Goal: Task Accomplishment & Management: Complete application form

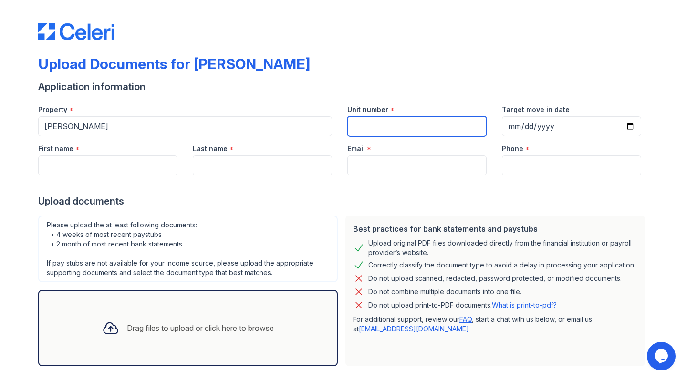
click at [384, 130] on input "Unit number" at bounding box center [416, 126] width 139 height 20
type input "18H"
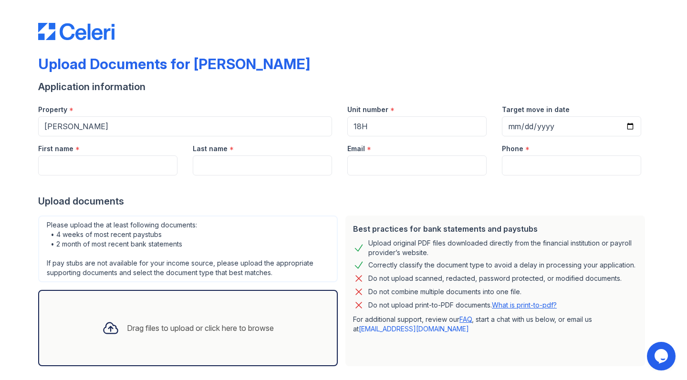
click at [83, 169] on input "First name" at bounding box center [107, 166] width 139 height 20
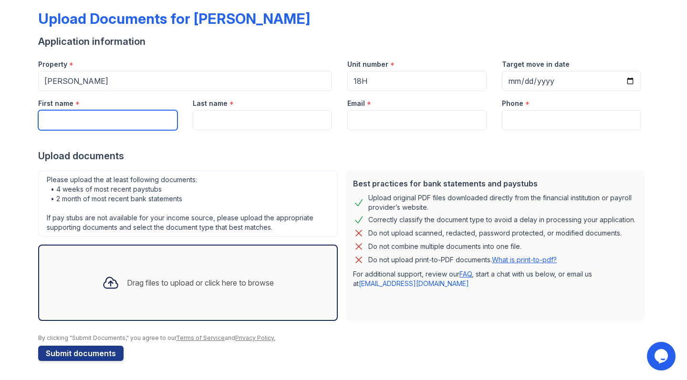
scroll to position [45, 0]
click at [75, 125] on input "First name" at bounding box center [107, 121] width 139 height 20
type input "[PERSON_NAME]"
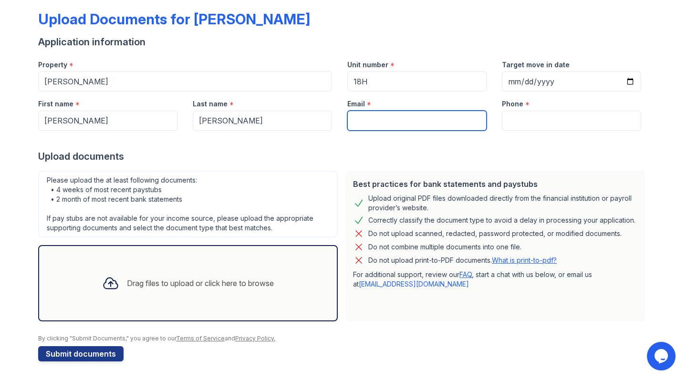
type input "[EMAIL_ADDRESS][DOMAIN_NAME]"
type input "5102991714"
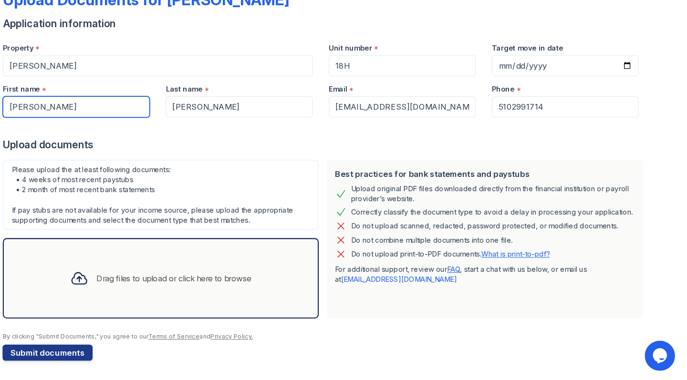
scroll to position [0, 0]
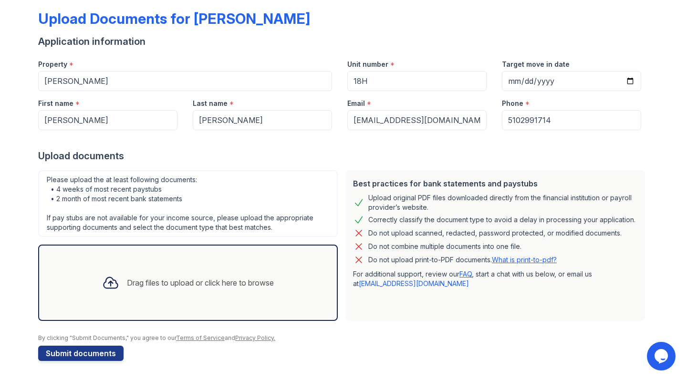
click at [521, 23] on div "Upload Documents for [PERSON_NAME]" at bounding box center [343, 22] width 611 height 25
click at [0, 356] on main "Upload Documents for [PERSON_NAME] Application information Property * [PERSON_N…" at bounding box center [343, 190] width 687 height 380
click at [605, 32] on div "Upload Documents for [PERSON_NAME]" at bounding box center [343, 22] width 611 height 25
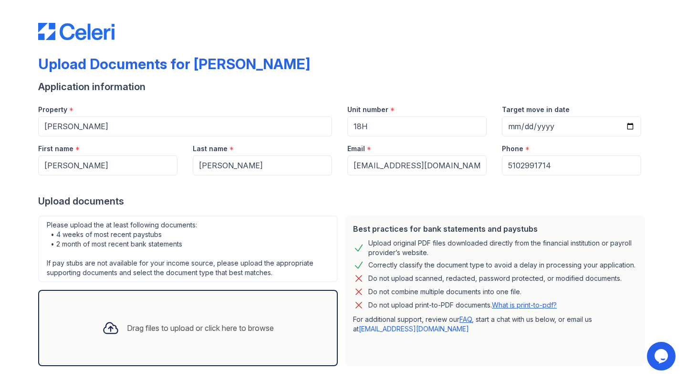
scroll to position [45, 0]
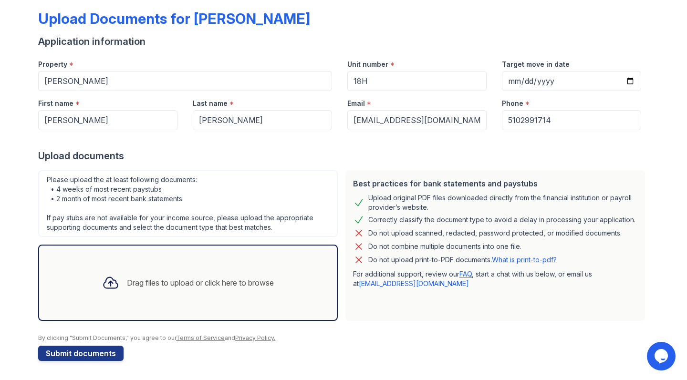
click at [0, 177] on div "Upload Documents for [PERSON_NAME] Application information Property * [PERSON_N…" at bounding box center [343, 145] width 687 height 380
click at [679, 194] on div "Upload Documents for [PERSON_NAME] Application information Property * [PERSON_N…" at bounding box center [343, 145] width 687 height 380
click at [486, 362] on div "Upload Documents for [PERSON_NAME] Application information Property * [PERSON_N…" at bounding box center [343, 161] width 611 height 406
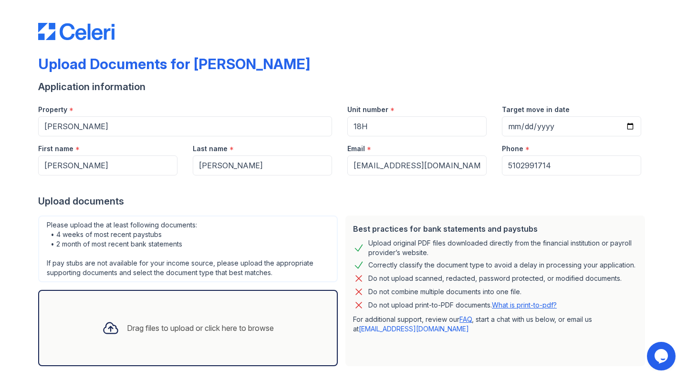
click at [298, 53] on div "Upload Documents for [PERSON_NAME] Application information Property * [PERSON_N…" at bounding box center [343, 207] width 611 height 406
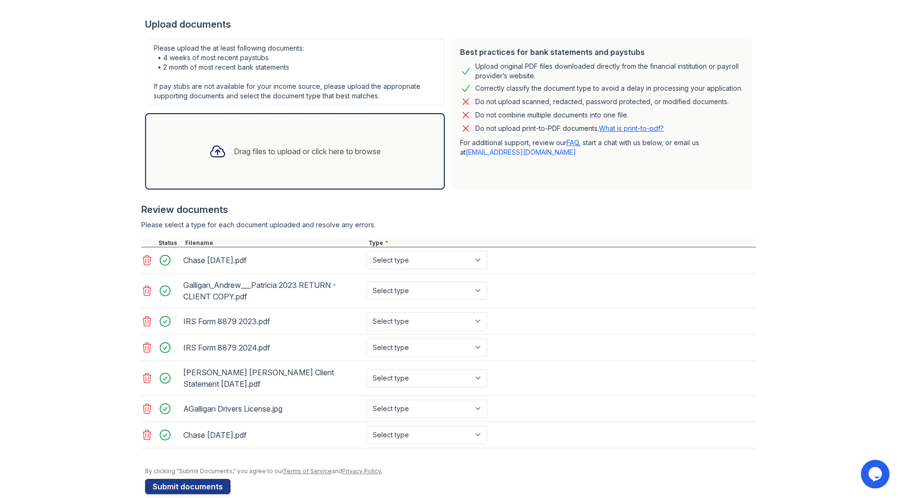
scroll to position [189, 0]
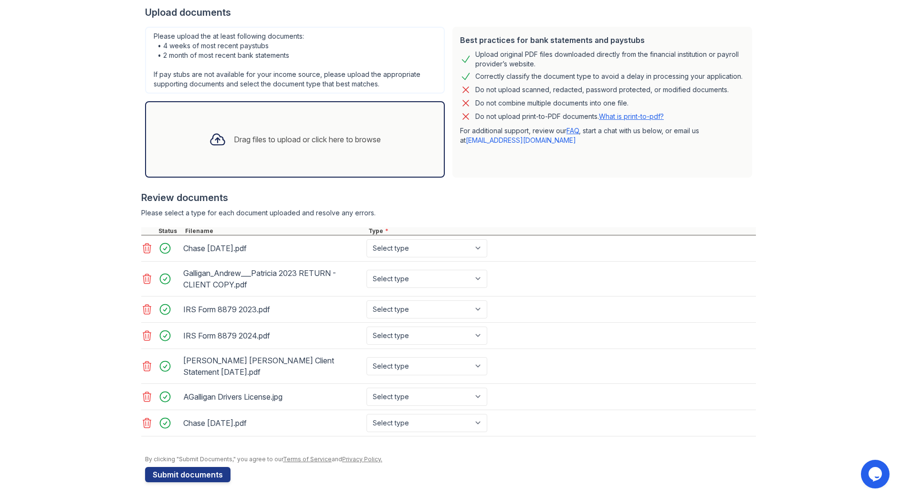
click at [180, 380] on button "Submit documents" at bounding box center [187, 474] width 85 height 15
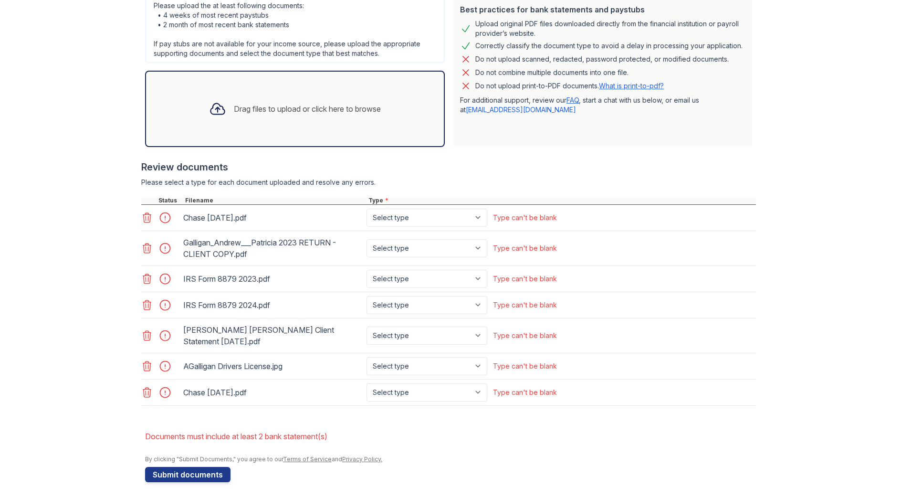
scroll to position [246, 0]
click at [197, 380] on button "Submit documents" at bounding box center [187, 474] width 85 height 15
click at [478, 220] on select "Select type Paystub Bank Statement Offer Letter Tax Documents Benefit Award Let…" at bounding box center [426, 218] width 121 height 18
select select "bank_statement"
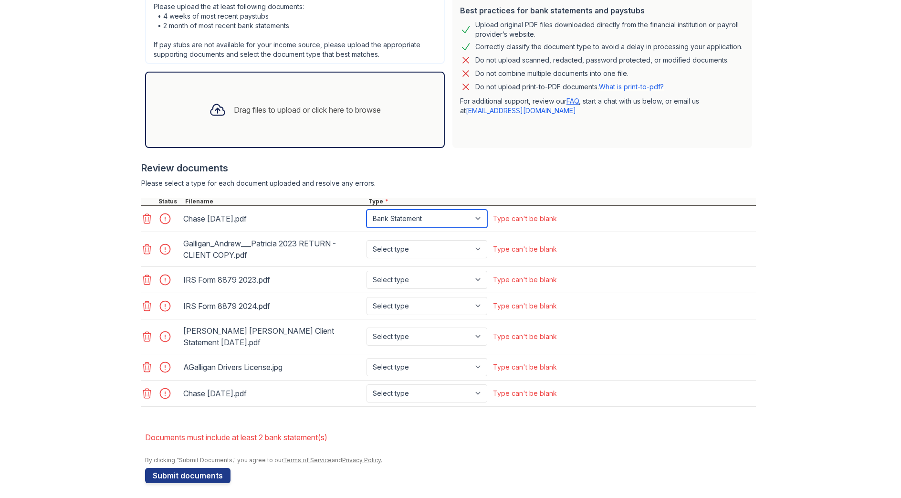
click at [366, 209] on select "Select type Paystub Bank Statement Offer Letter Tax Documents Benefit Award Let…" at bounding box center [426, 218] width 121 height 18
click at [478, 380] on select "Select type Paystub Bank Statement Offer Letter Tax Documents Benefit Award Let…" at bounding box center [426, 393] width 121 height 18
select select "bank_statement"
click at [366, 380] on select "Select type Paystub Bank Statement Offer Letter Tax Documents Benefit Award Let…" at bounding box center [426, 393] width 121 height 18
click at [477, 251] on select "Select type Paystub Bank Statement Offer Letter Tax Documents Benefit Award Let…" at bounding box center [426, 249] width 121 height 18
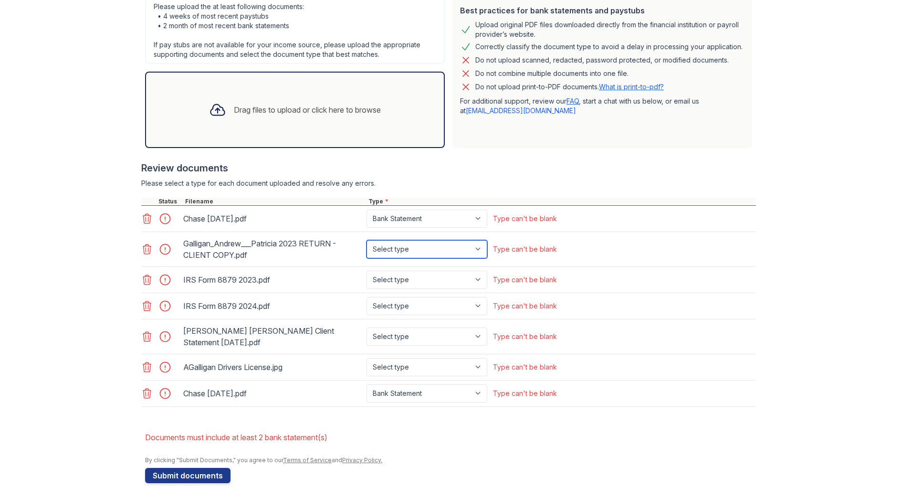
select select "tax_documents"
click at [366, 240] on select "Select type Paystub Bank Statement Offer Letter Tax Documents Benefit Award Let…" at bounding box center [426, 249] width 121 height 18
click at [142, 248] on icon at bounding box center [146, 248] width 11 height 11
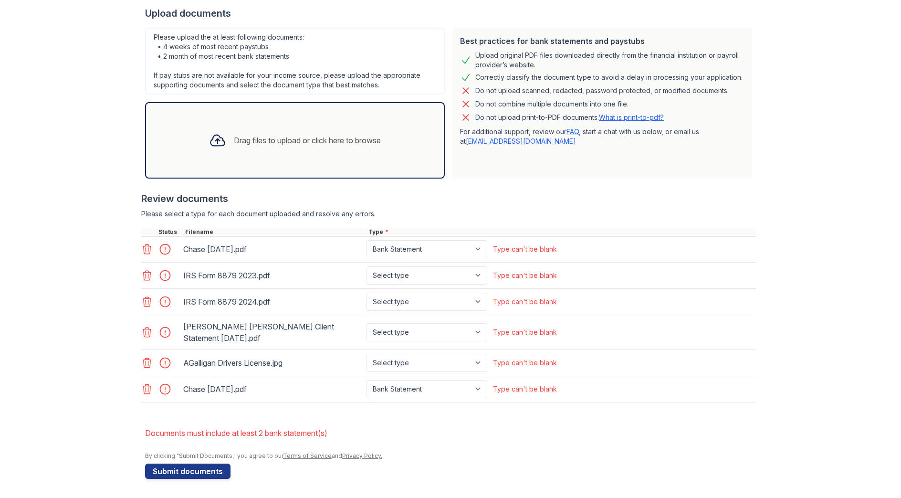
scroll to position [211, 0]
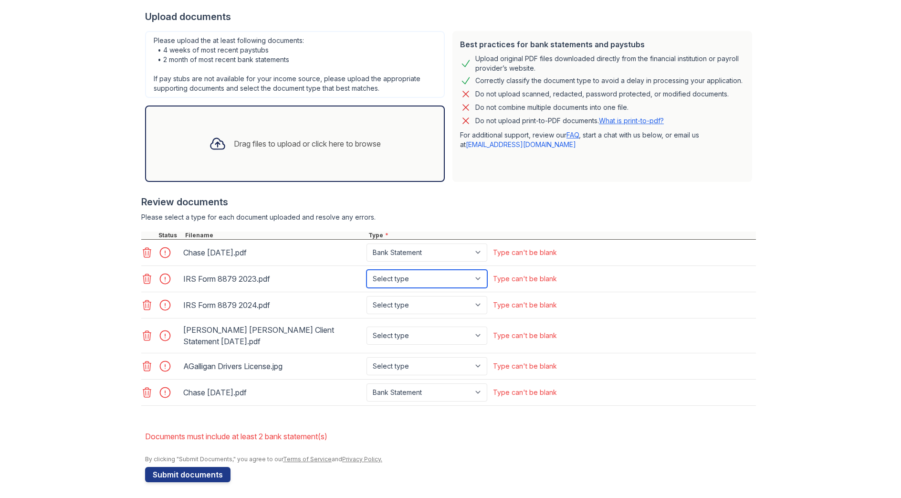
click at [482, 278] on select "Select type Paystub Bank Statement Offer Letter Tax Documents Benefit Award Let…" at bounding box center [426, 279] width 121 height 18
select select "tax_documents"
click at [366, 270] on select "Select type Paystub Bank Statement Offer Letter Tax Documents Benefit Award Let…" at bounding box center [426, 279] width 121 height 18
click at [481, 308] on select "Select type Paystub Bank Statement Offer Letter Tax Documents Benefit Award Let…" at bounding box center [426, 305] width 121 height 18
select select "tax_documents"
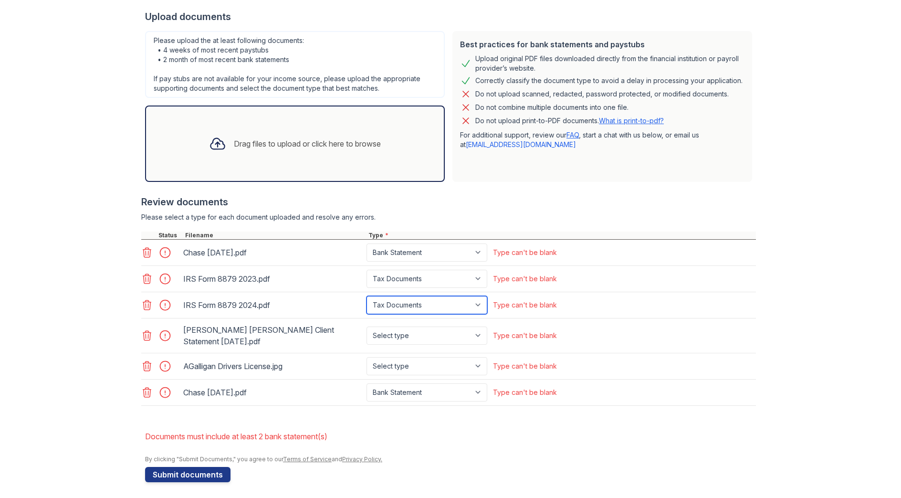
click at [366, 296] on select "Select type Paystub Bank Statement Offer Letter Tax Documents Benefit Award Let…" at bounding box center [426, 305] width 121 height 18
click at [478, 339] on select "Select type Paystub Bank Statement Offer Letter Tax Documents Benefit Award Let…" at bounding box center [426, 335] width 121 height 18
select select "investment_account_statement"
click at [366, 326] on select "Select type Paystub Bank Statement Offer Letter Tax Documents Benefit Award Let…" at bounding box center [426, 335] width 121 height 18
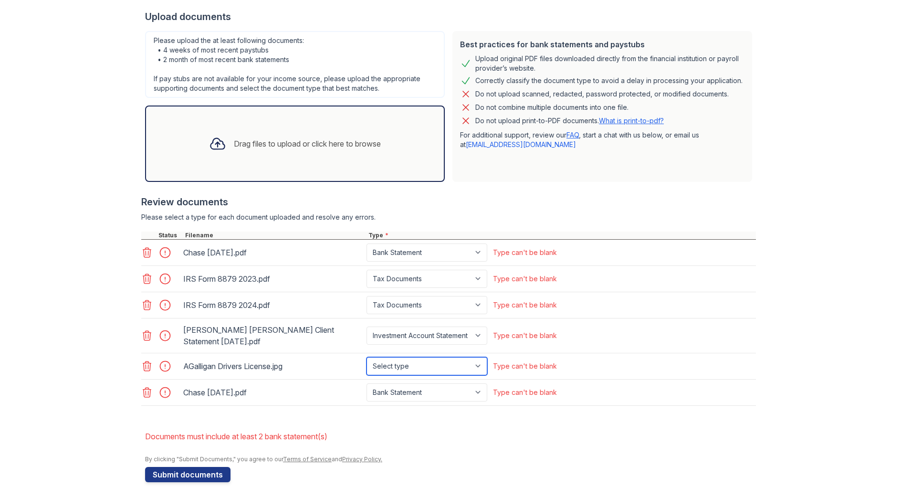
click at [475, 367] on select "Select type Paystub Bank Statement Offer Letter Tax Documents Benefit Award Let…" at bounding box center [426, 366] width 121 height 18
select select "other"
click at [366, 357] on select "Select type Paystub Bank Statement Offer Letter Tax Documents Benefit Award Let…" at bounding box center [426, 366] width 121 height 18
click at [187, 380] on button "Submit documents" at bounding box center [187, 474] width 85 height 15
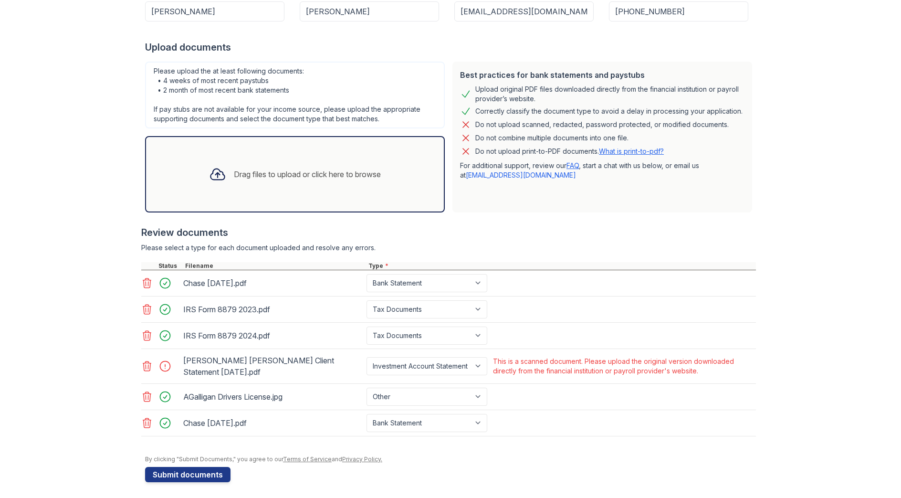
scroll to position [180, 0]
click at [143, 367] on icon at bounding box center [146, 366] width 11 height 11
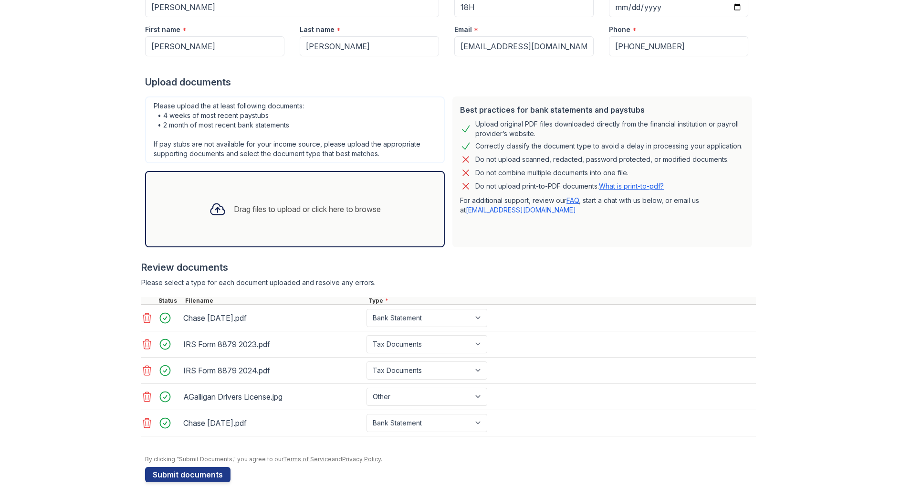
click at [182, 380] on button "Submit documents" at bounding box center [187, 474] width 85 height 15
